Goal: Task Accomplishment & Management: Manage account settings

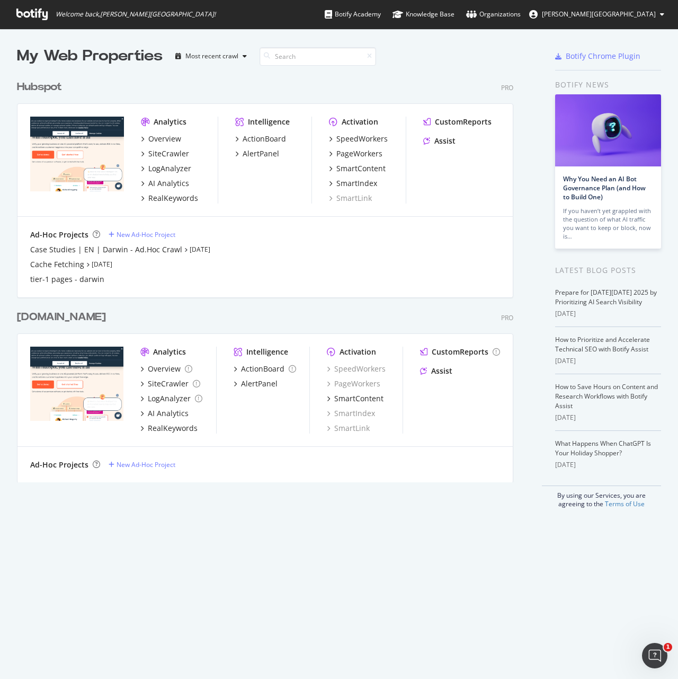
click at [66, 90] on div "Hubspot" at bounding box center [41, 86] width 49 height 15
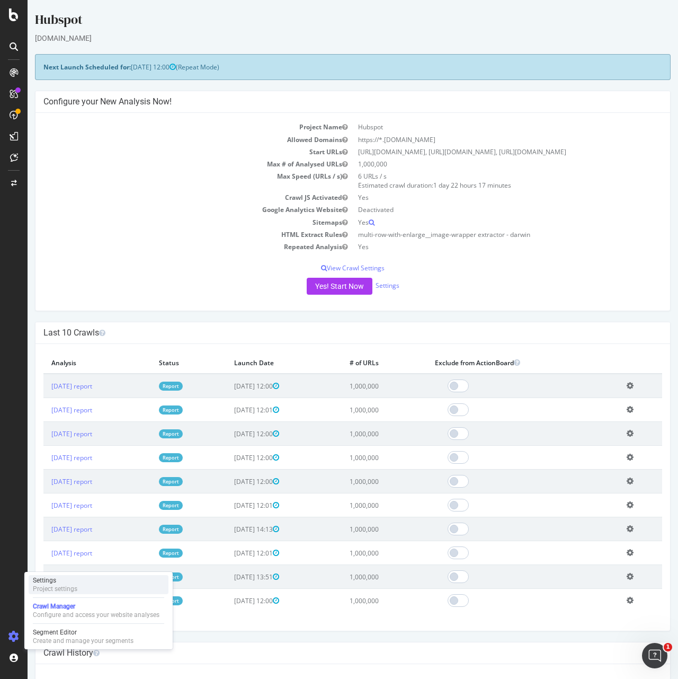
click at [85, 586] on div "Settings Project settings" at bounding box center [99, 584] width 140 height 19
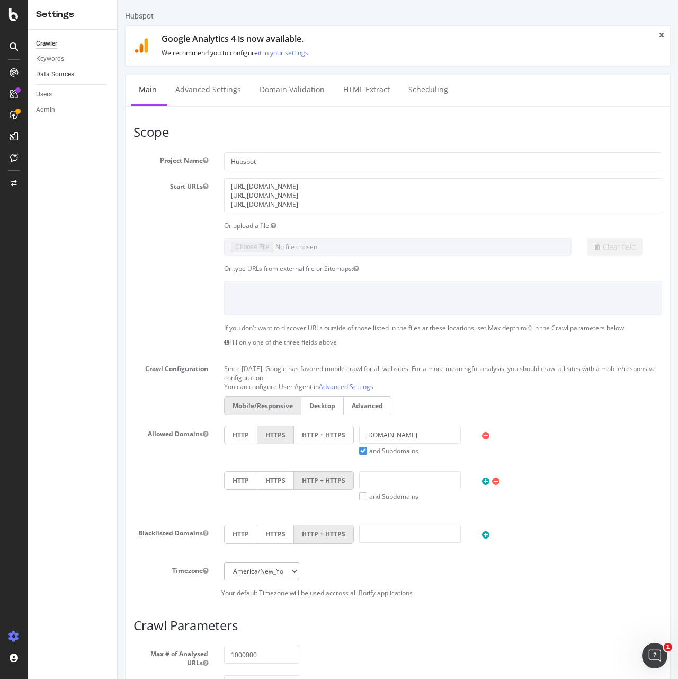
click at [77, 74] on link "Data Sources" at bounding box center [73, 74] width 74 height 11
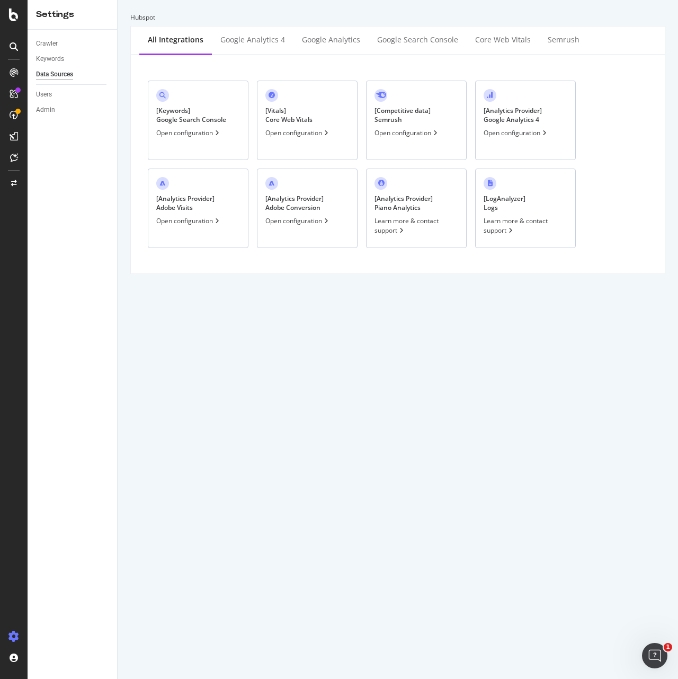
click at [208, 131] on div "Open configuration" at bounding box center [188, 132] width 65 height 9
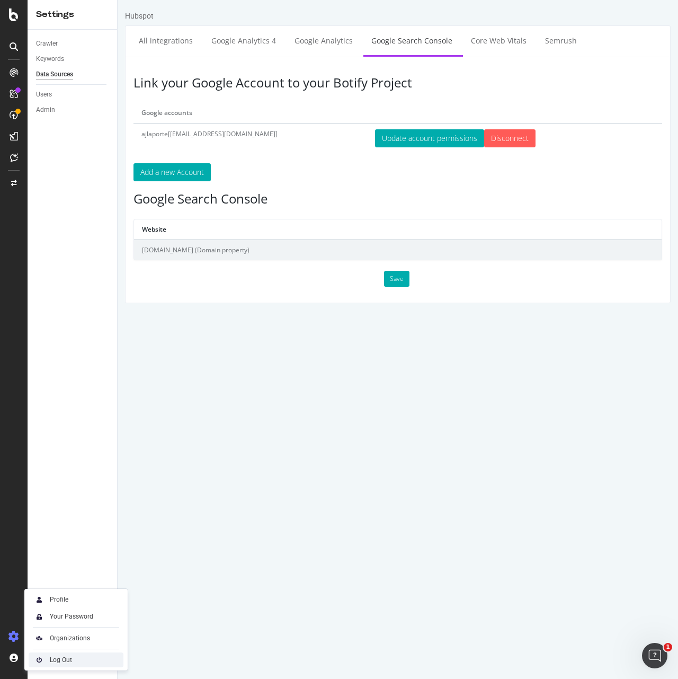
click at [37, 662] on img at bounding box center [39, 659] width 13 height 13
